Goal: Use online tool/utility: Use online tool/utility

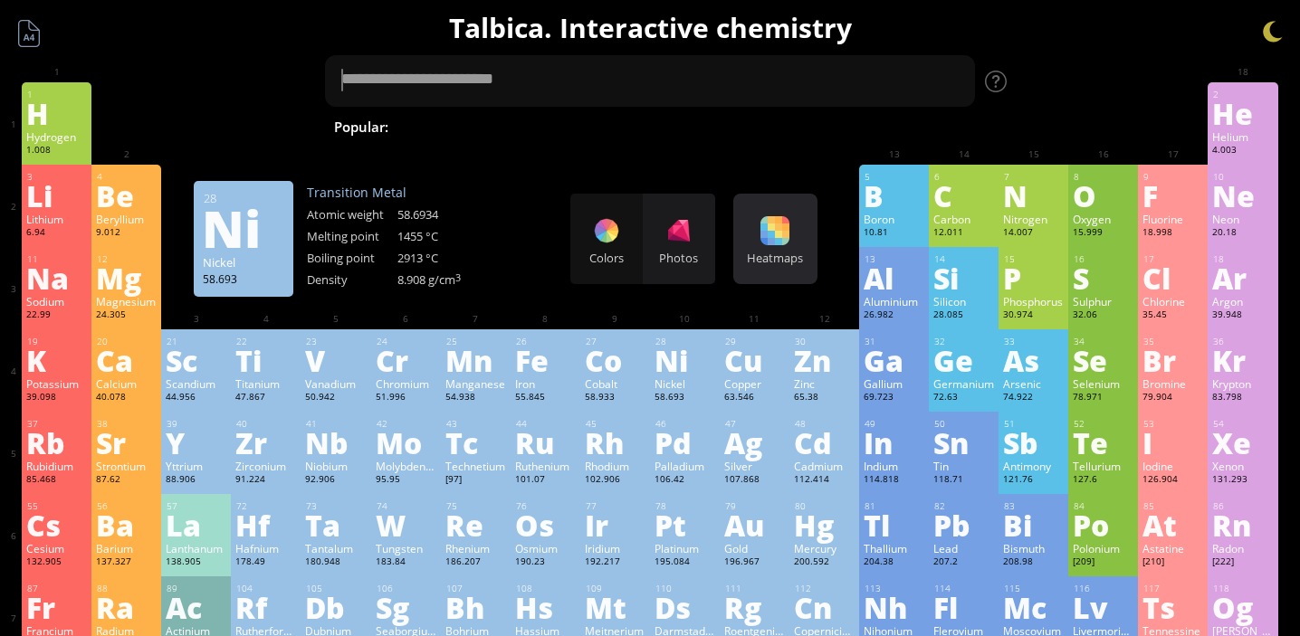
click at [749, 246] on div "Heatmaps Heatmaps Normal mode Melting point Boiling point Density Atomic weight…" at bounding box center [775, 239] width 84 height 91
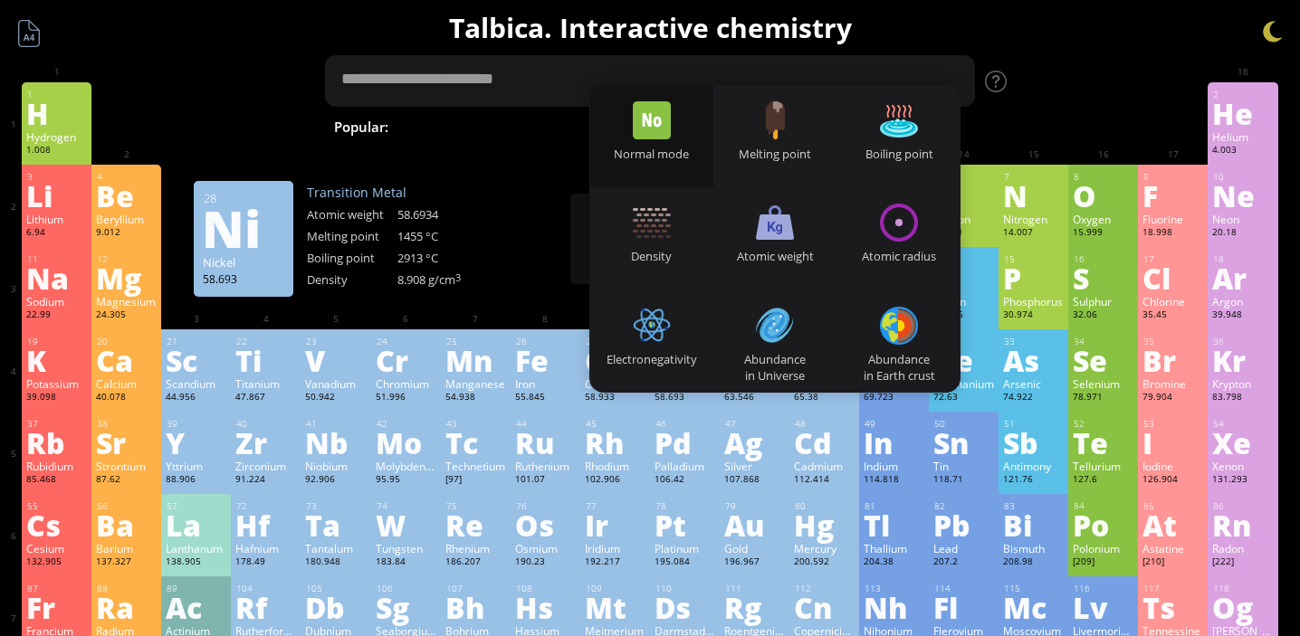
click at [664, 67] on textarea at bounding box center [650, 81] width 650 height 52
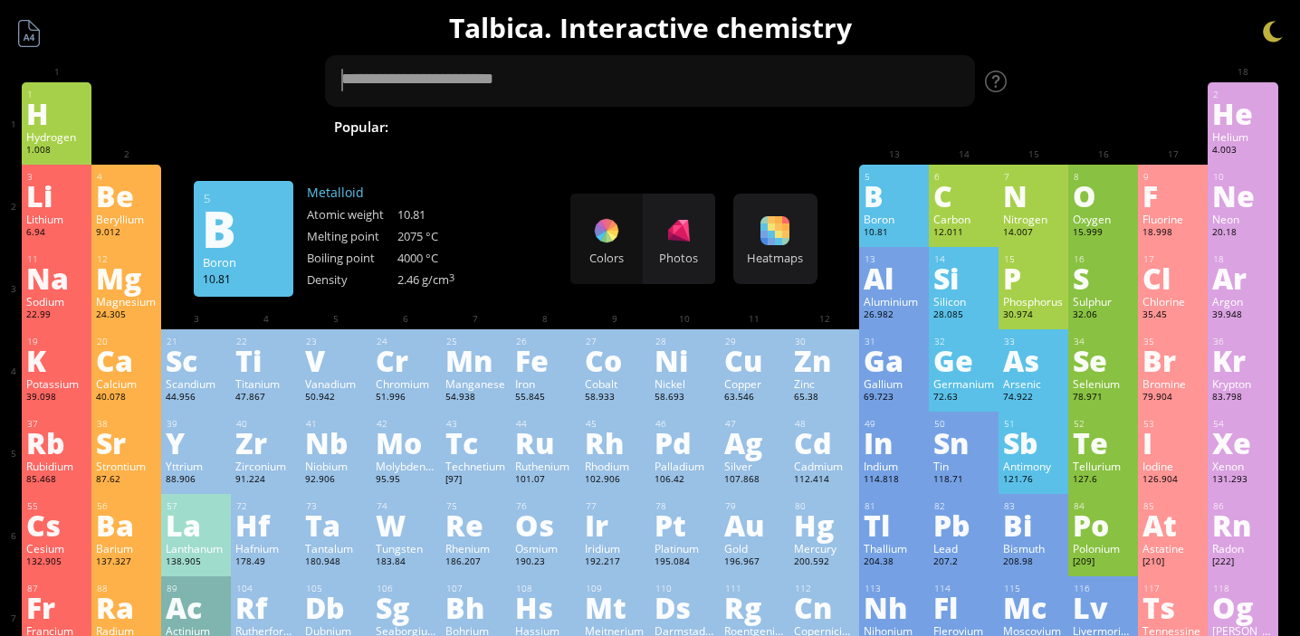
click at [594, 227] on div "Colors Photos" at bounding box center [642, 239] width 145 height 91
click at [625, 247] on div "Colors Photos" at bounding box center [642, 239] width 145 height 91
click at [658, 255] on div "Photos" at bounding box center [679, 258] width 72 height 16
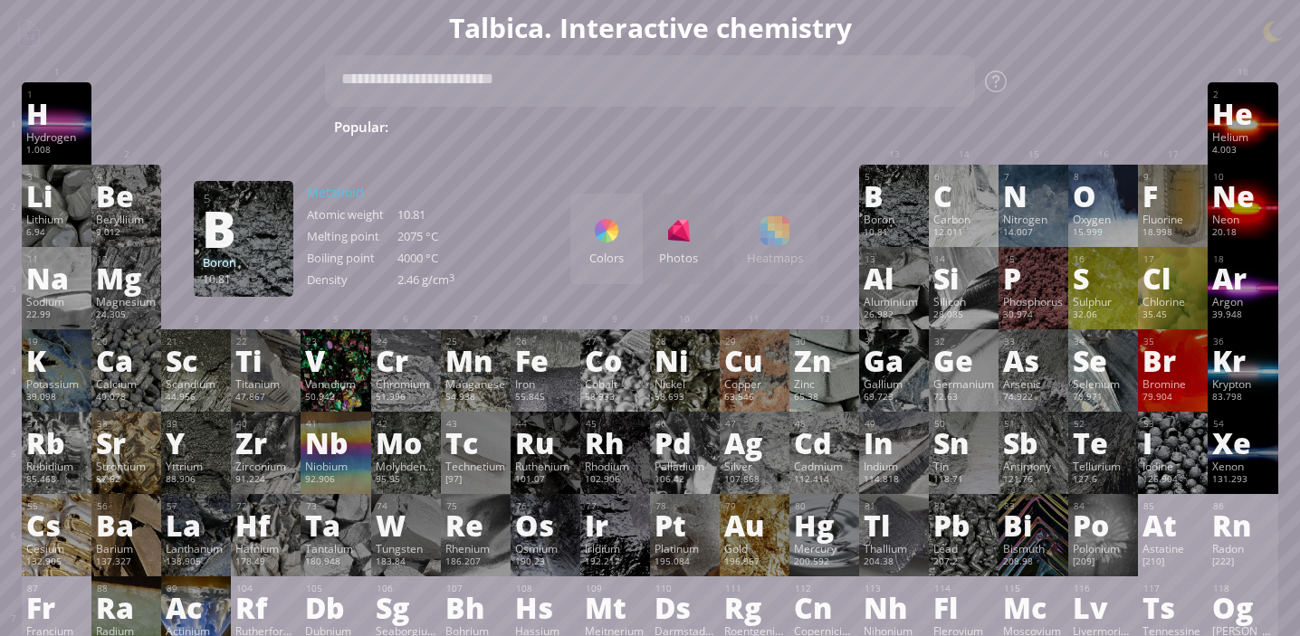
click at [742, 244] on div "Colors Photos Heatmaps Heatmaps Normal mode Melting point Boiling point Density…" at bounding box center [693, 239] width 247 height 91
click at [780, 238] on div "Colors Photos Heatmaps Heatmaps Normal mode Melting point Boiling point Density…" at bounding box center [693, 239] width 247 height 91
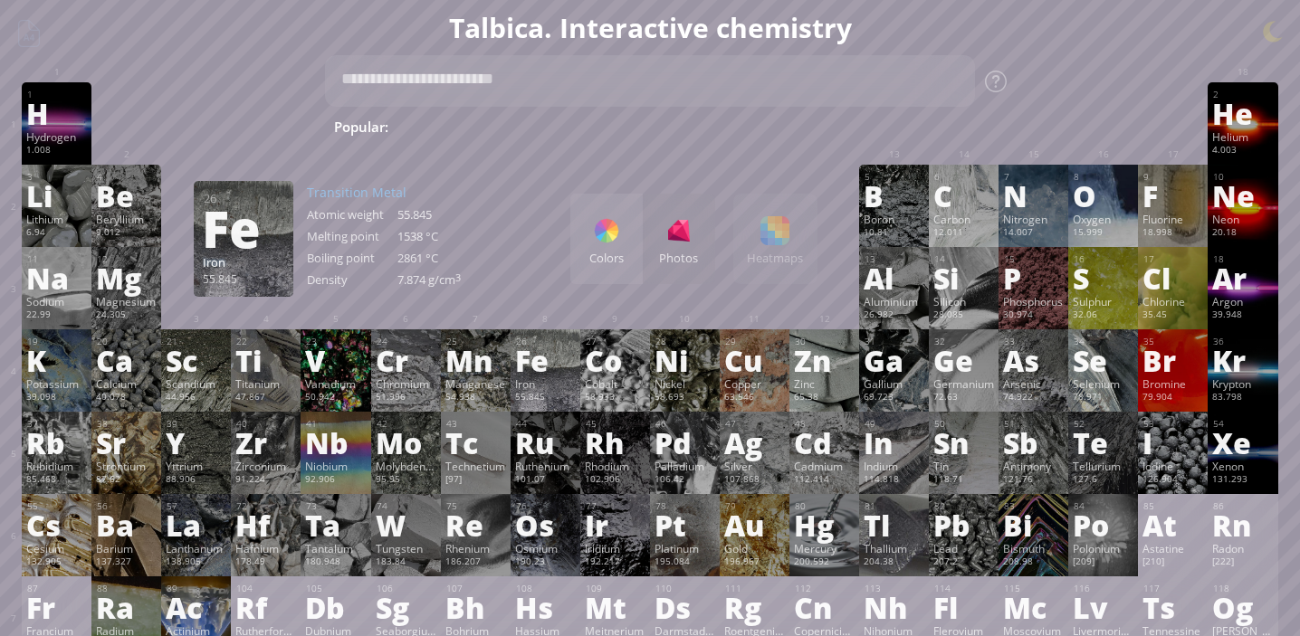
click at [559, 371] on div "Fe" at bounding box center [545, 360] width 61 height 29
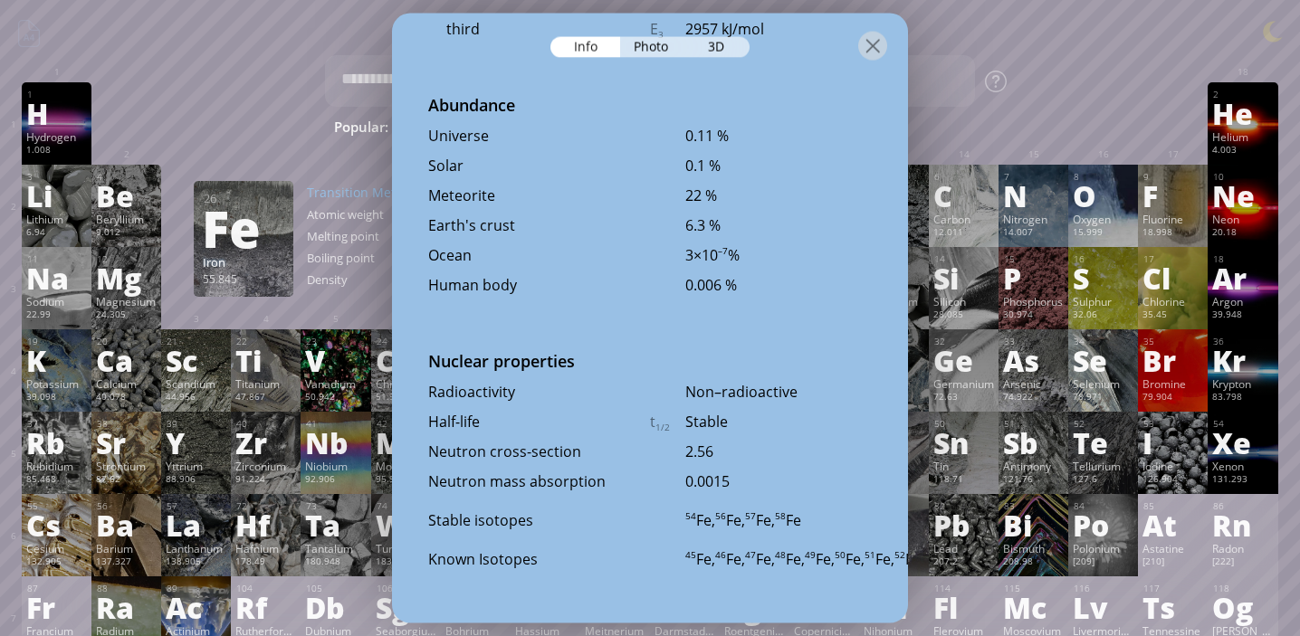
scroll to position [3911, 0]
click at [867, 50] on div at bounding box center [872, 45] width 29 height 29
